Goal: Find specific page/section: Find specific page/section

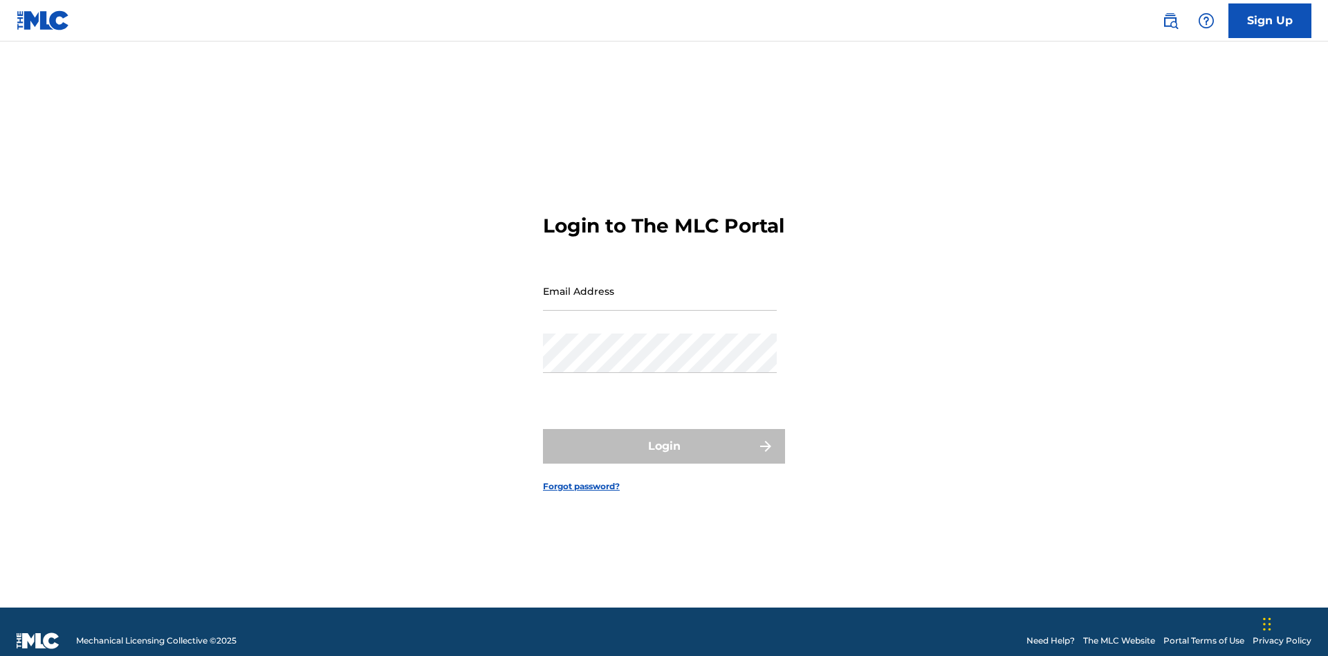
scroll to position [18, 0]
click at [660, 284] on input "Email Address" at bounding box center [660, 290] width 234 height 39
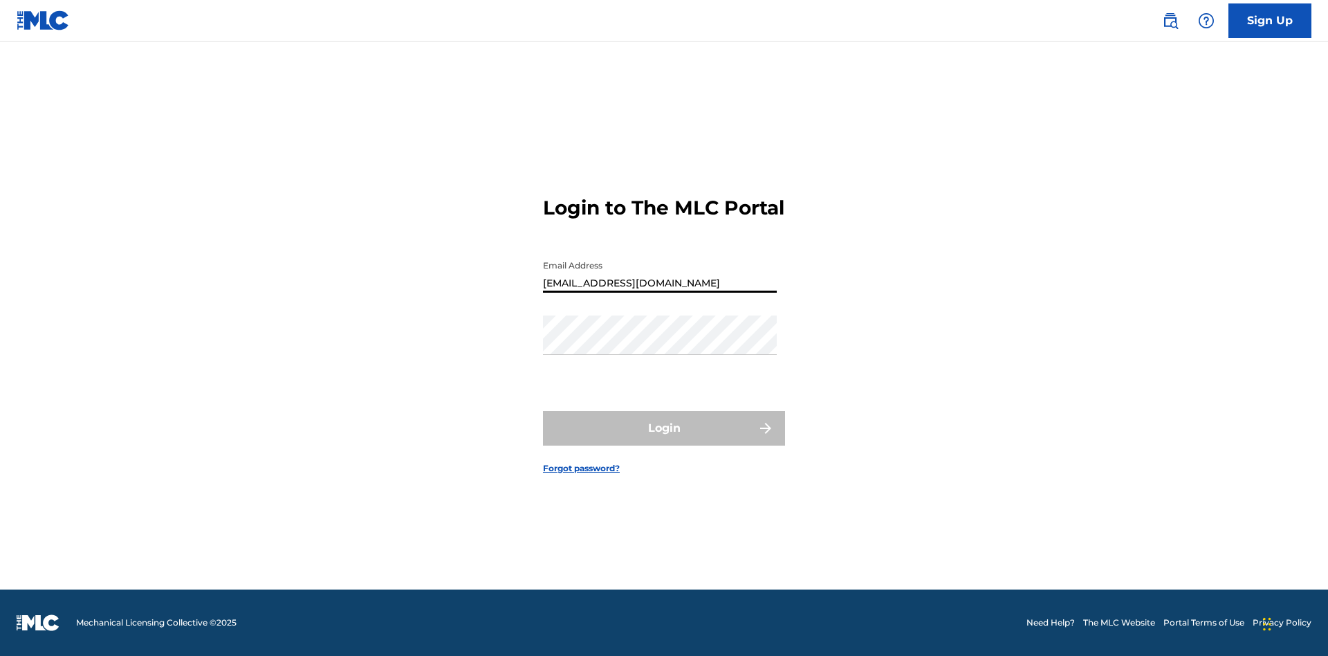
type input "[EMAIL_ADDRESS][DOMAIN_NAME]"
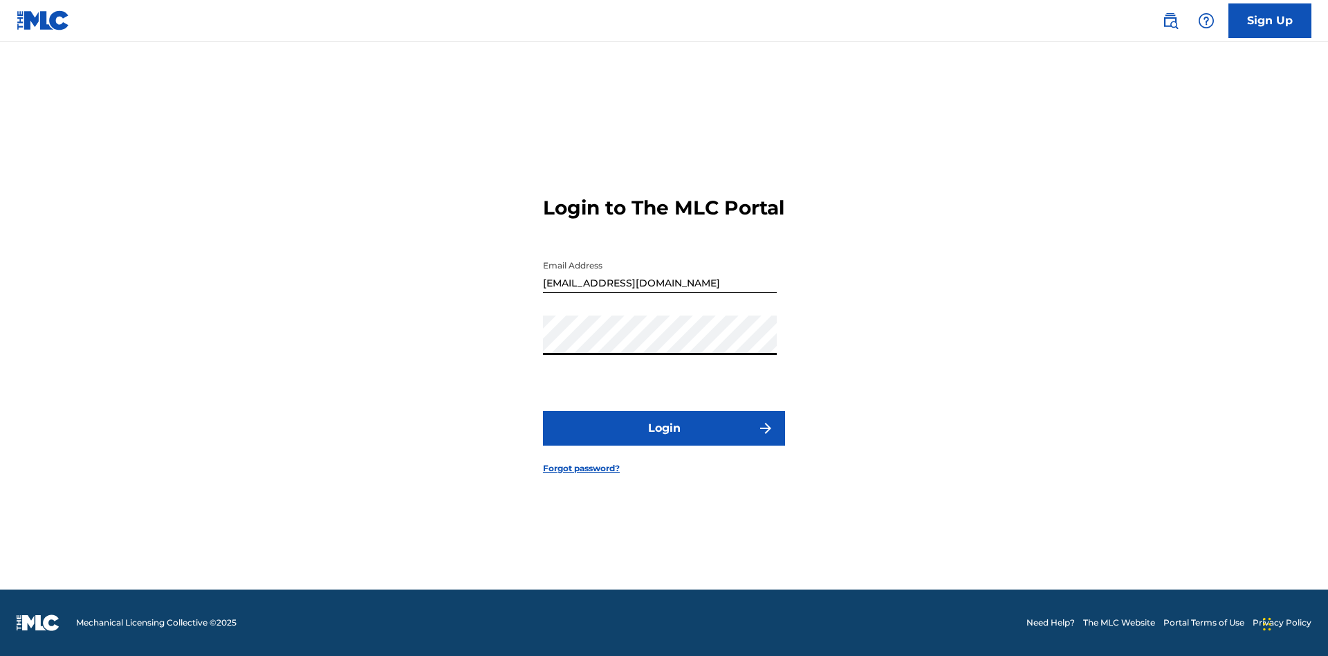
click at [664, 440] on button "Login" at bounding box center [664, 428] width 242 height 35
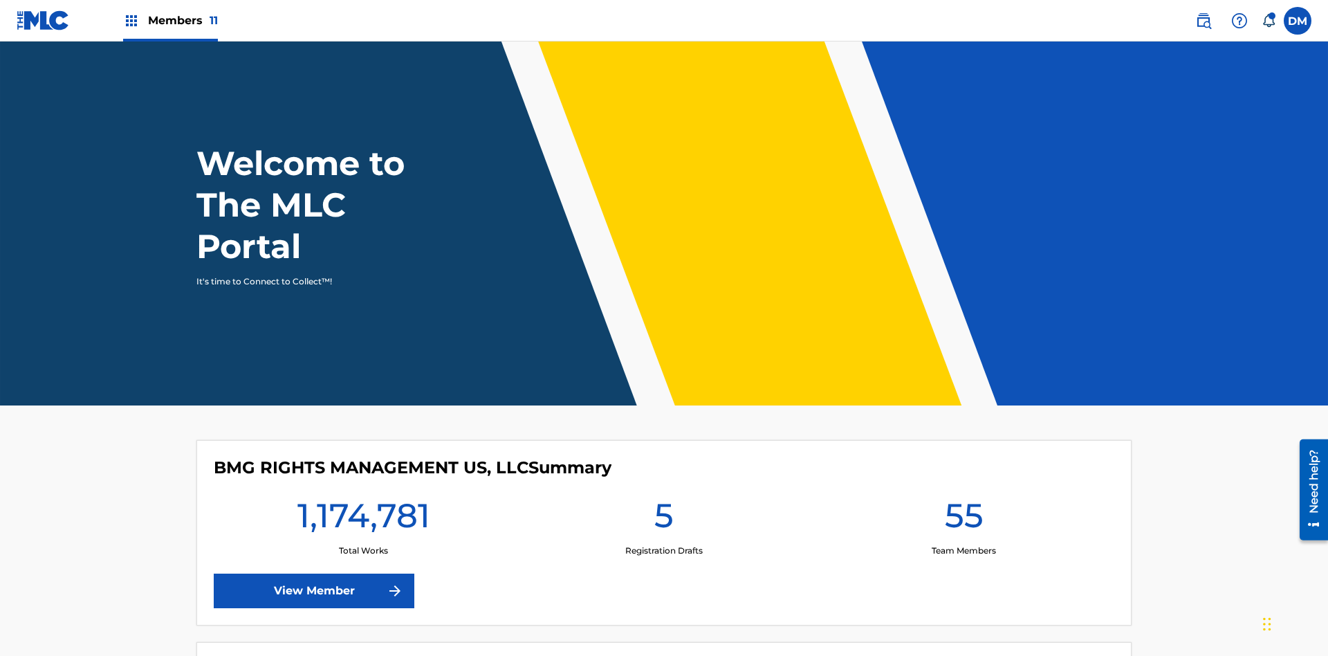
scroll to position [59, 0]
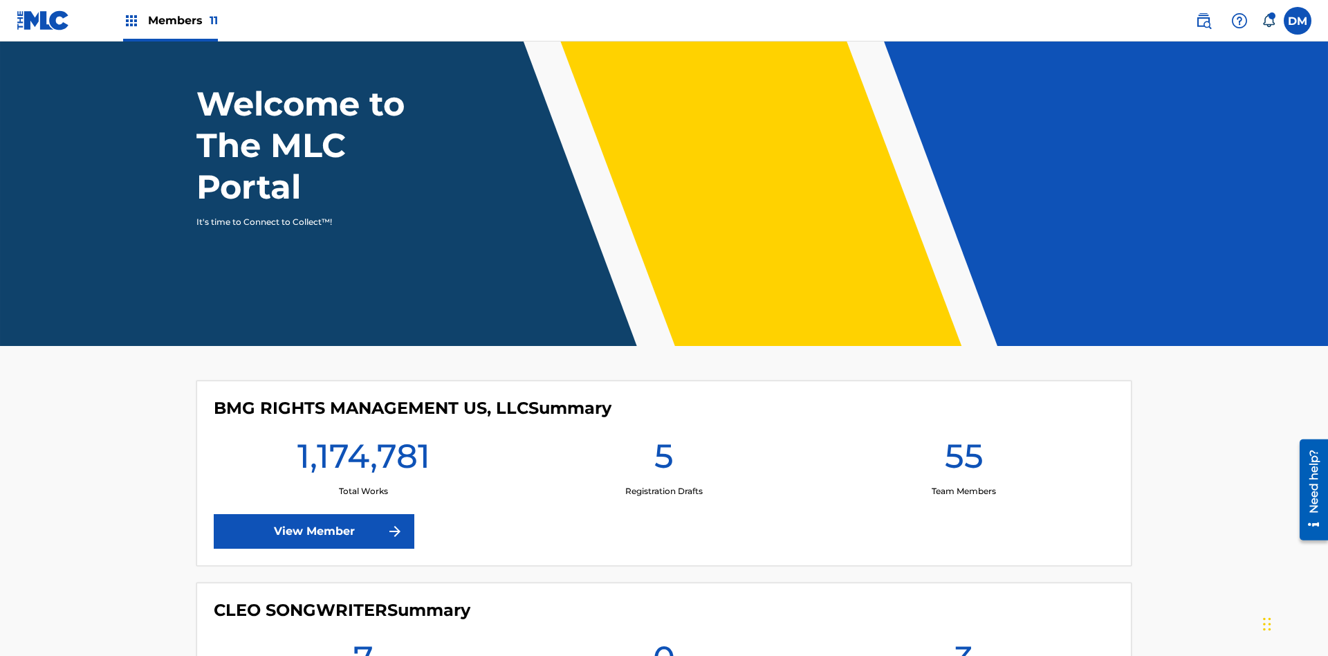
click at [170, 20] on span "Members 11" at bounding box center [183, 20] width 70 height 16
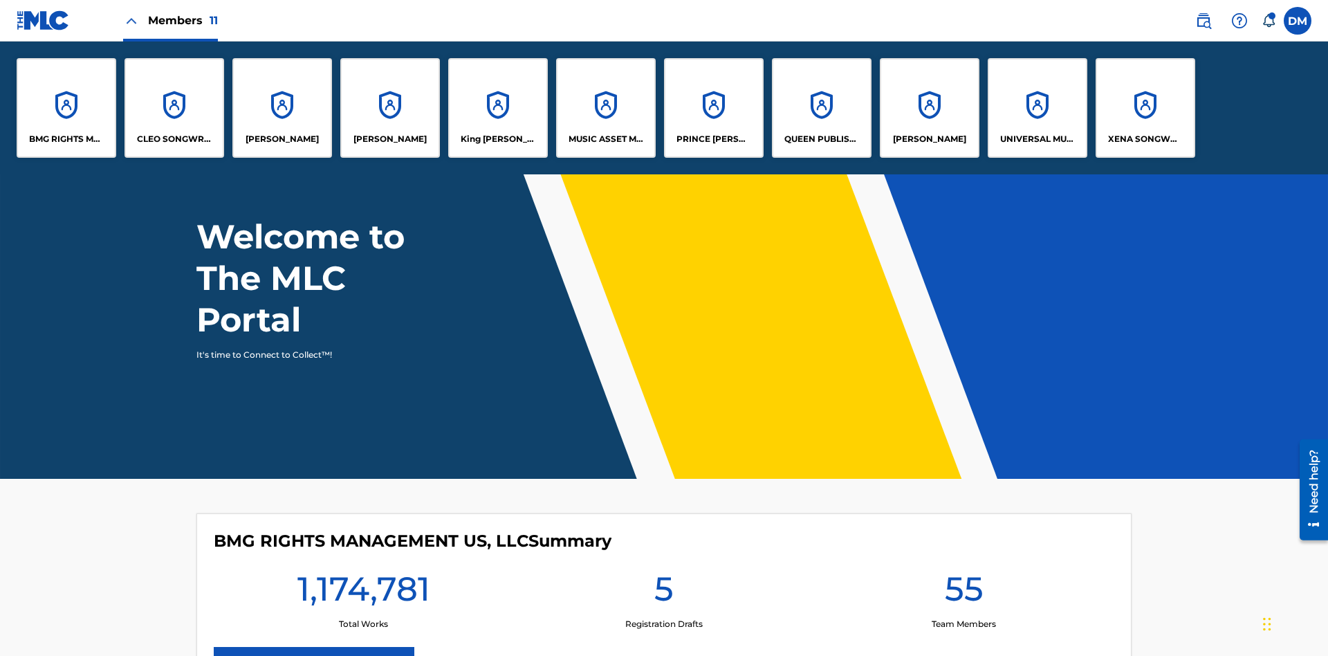
scroll to position [0, 0]
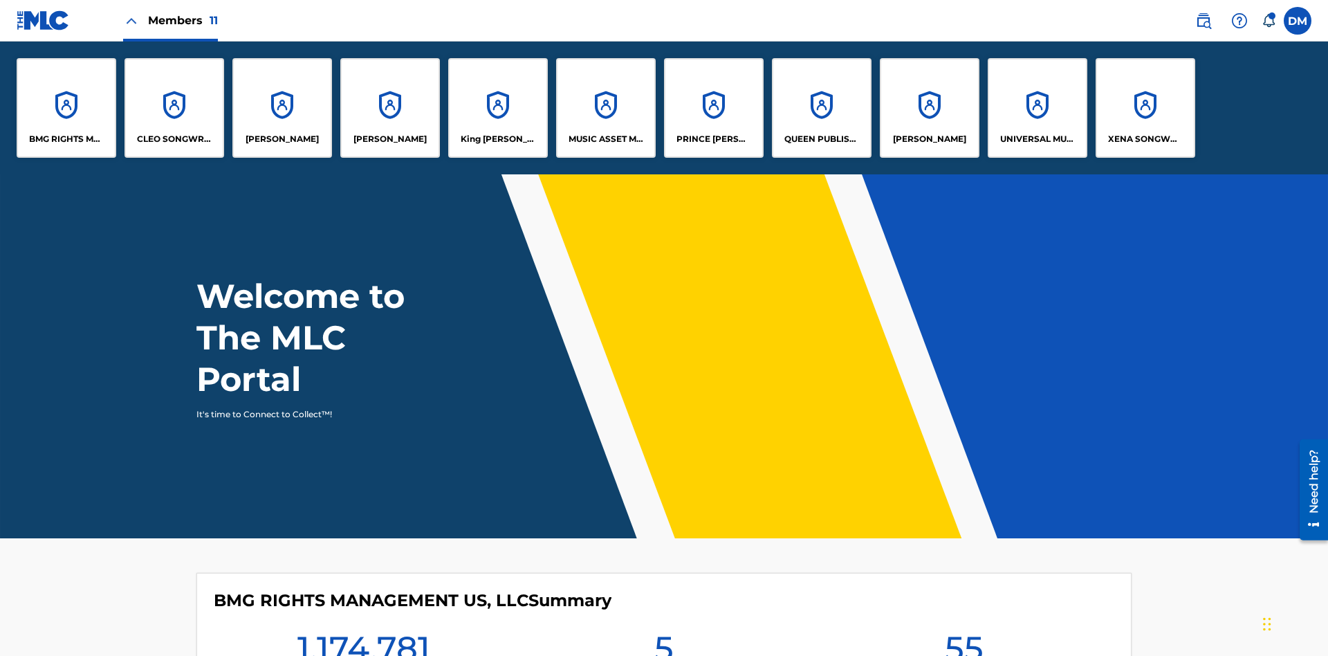
click at [1037, 139] on p "UNIVERSAL MUSIC PUB GROUP" at bounding box center [1037, 139] width 75 height 12
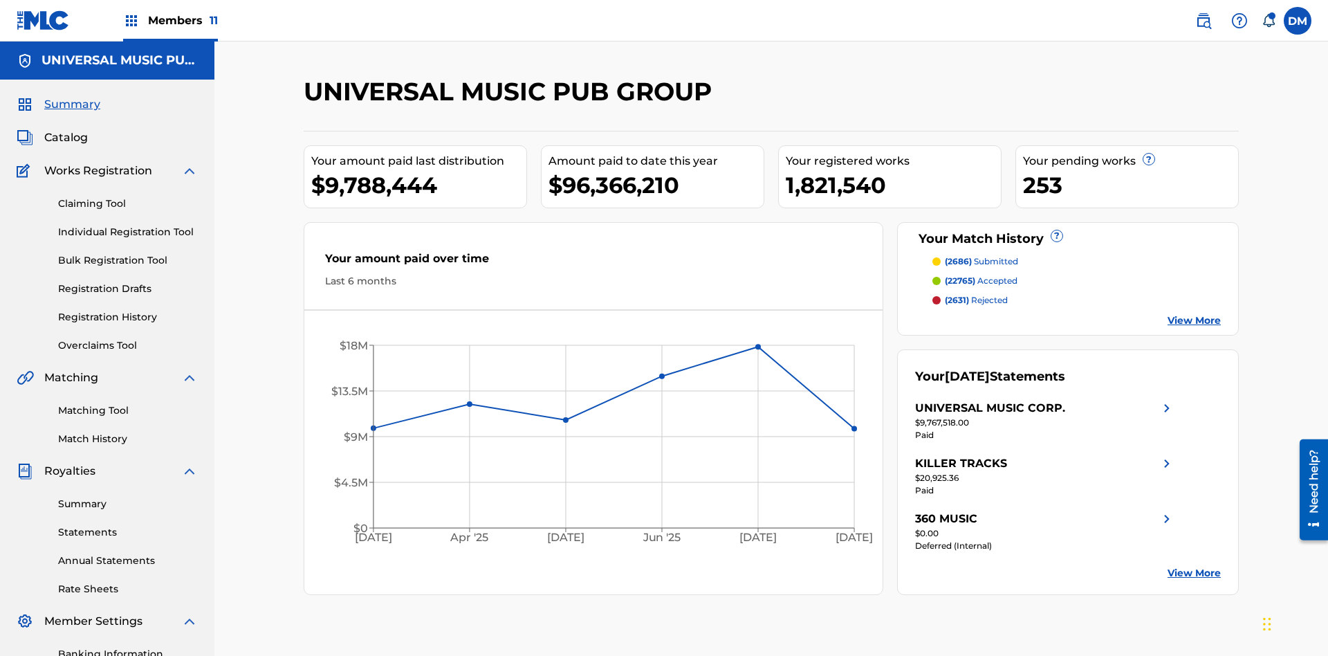
click at [128, 225] on link "Individual Registration Tool" at bounding box center [128, 232] width 140 height 15
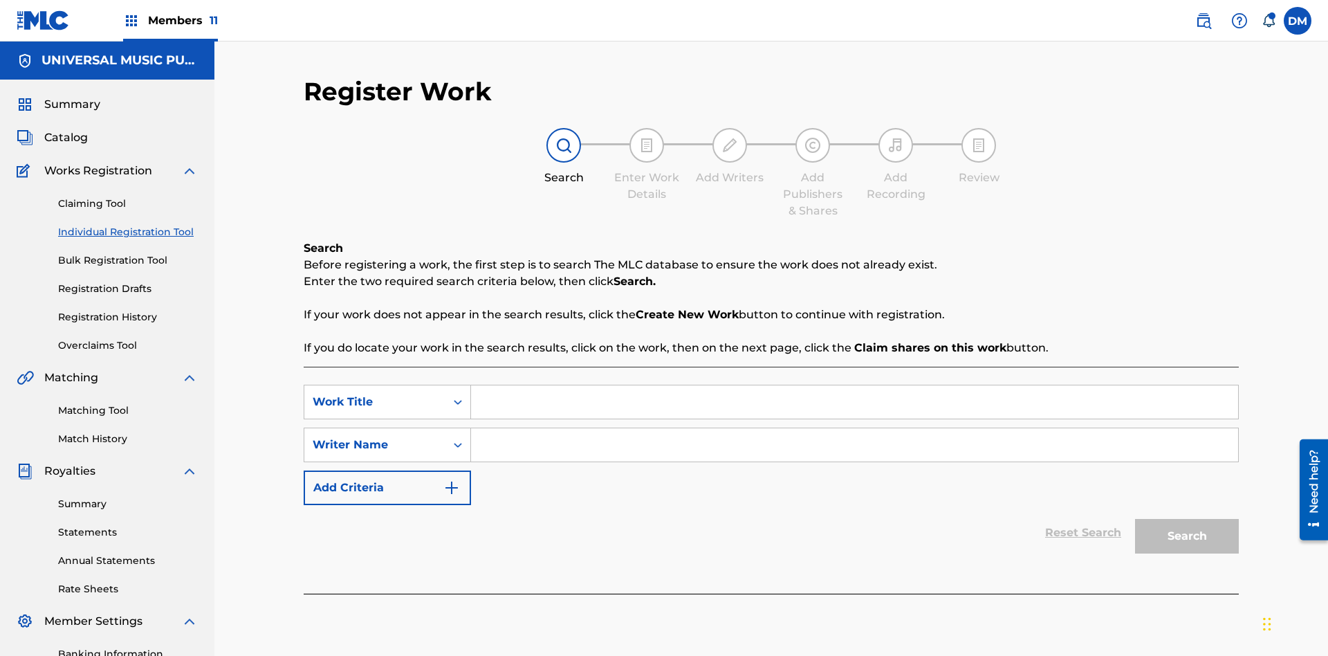
click at [854, 385] on input "Search Form" at bounding box center [854, 401] width 767 height 33
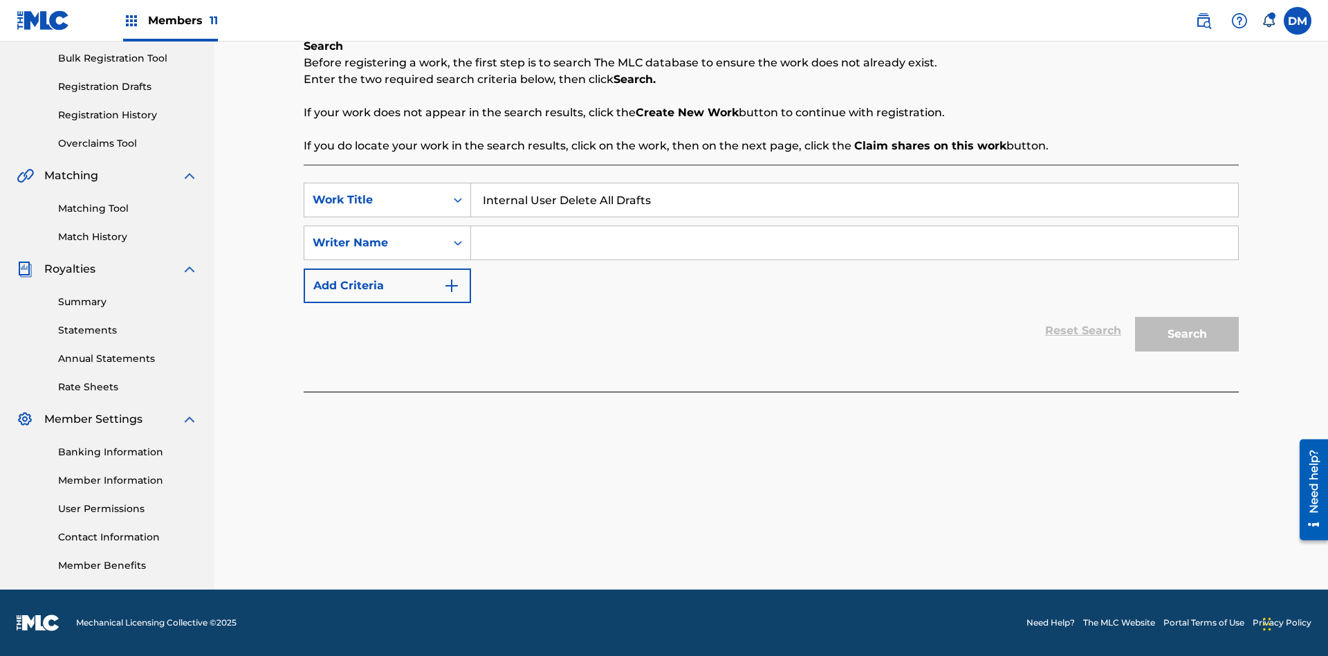
type input "Internal User Delete All Drafts"
click at [854, 243] on input "Search Form" at bounding box center [854, 242] width 767 height 33
type input "Test"
click at [1187, 334] on button "Search" at bounding box center [1187, 334] width 104 height 35
